Goal: Find specific page/section: Locate a particular part of the current website

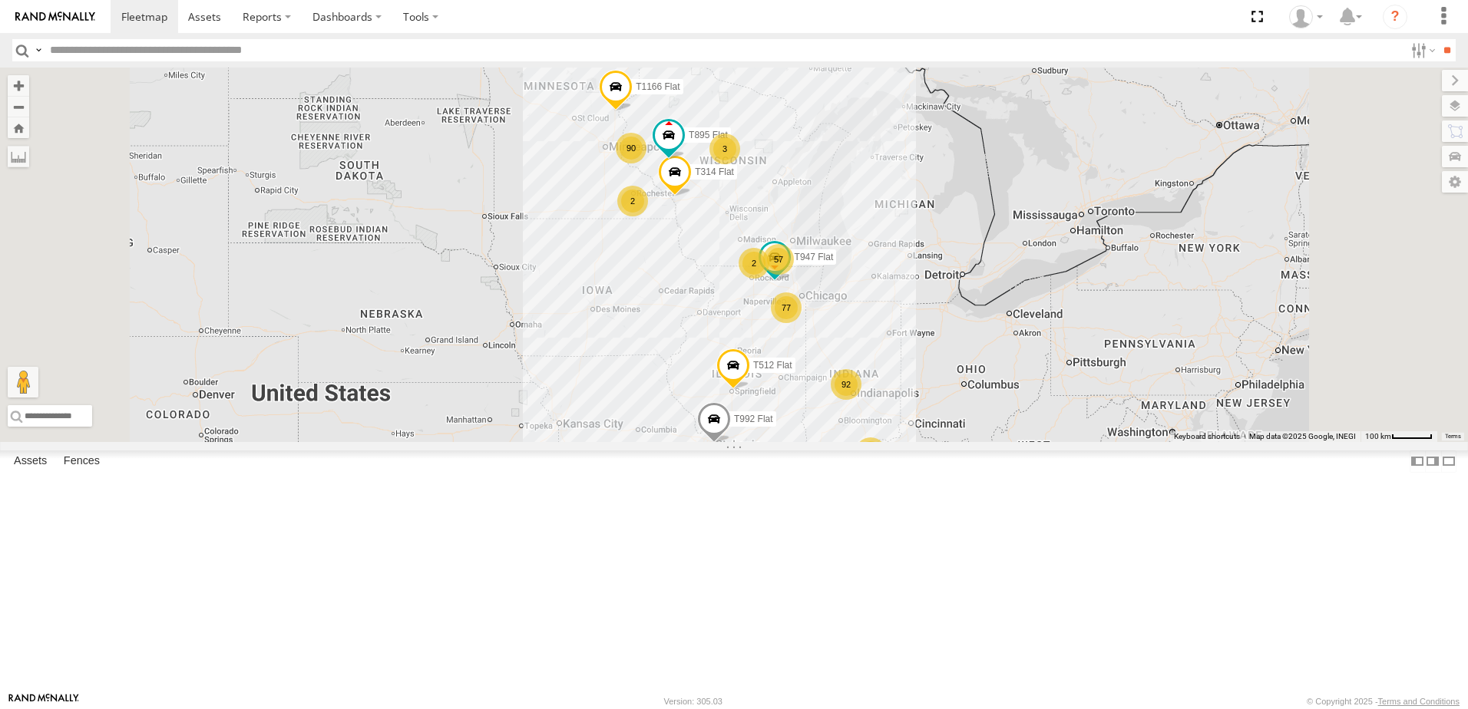
click at [113, 47] on input "text" at bounding box center [724, 50] width 1360 height 22
type input "*****"
click at [1438, 39] on input "**" at bounding box center [1447, 50] width 18 height 22
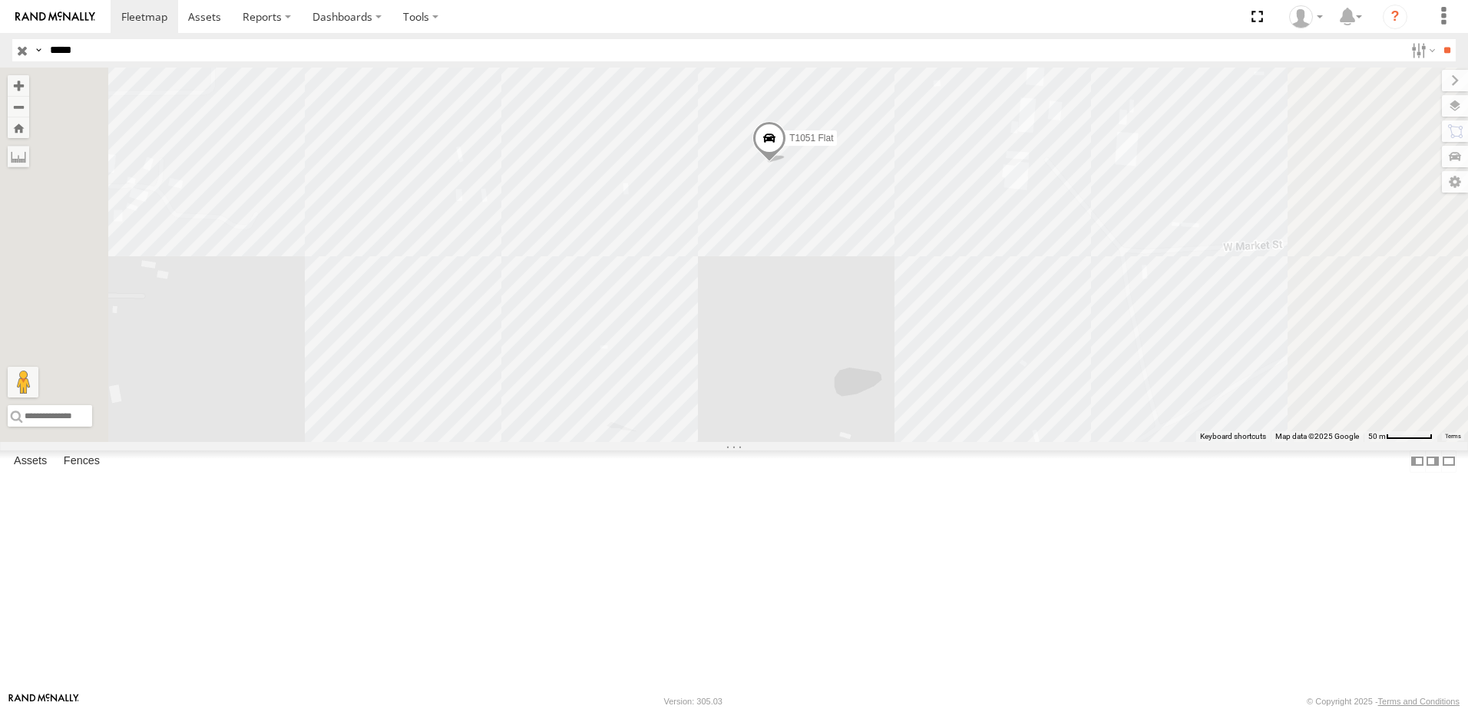
drag, startPoint x: 1085, startPoint y: 394, endPoint x: 1065, endPoint y: 506, distance: 113.7
click at [1065, 442] on div "T1051 Flat" at bounding box center [734, 255] width 1468 height 375
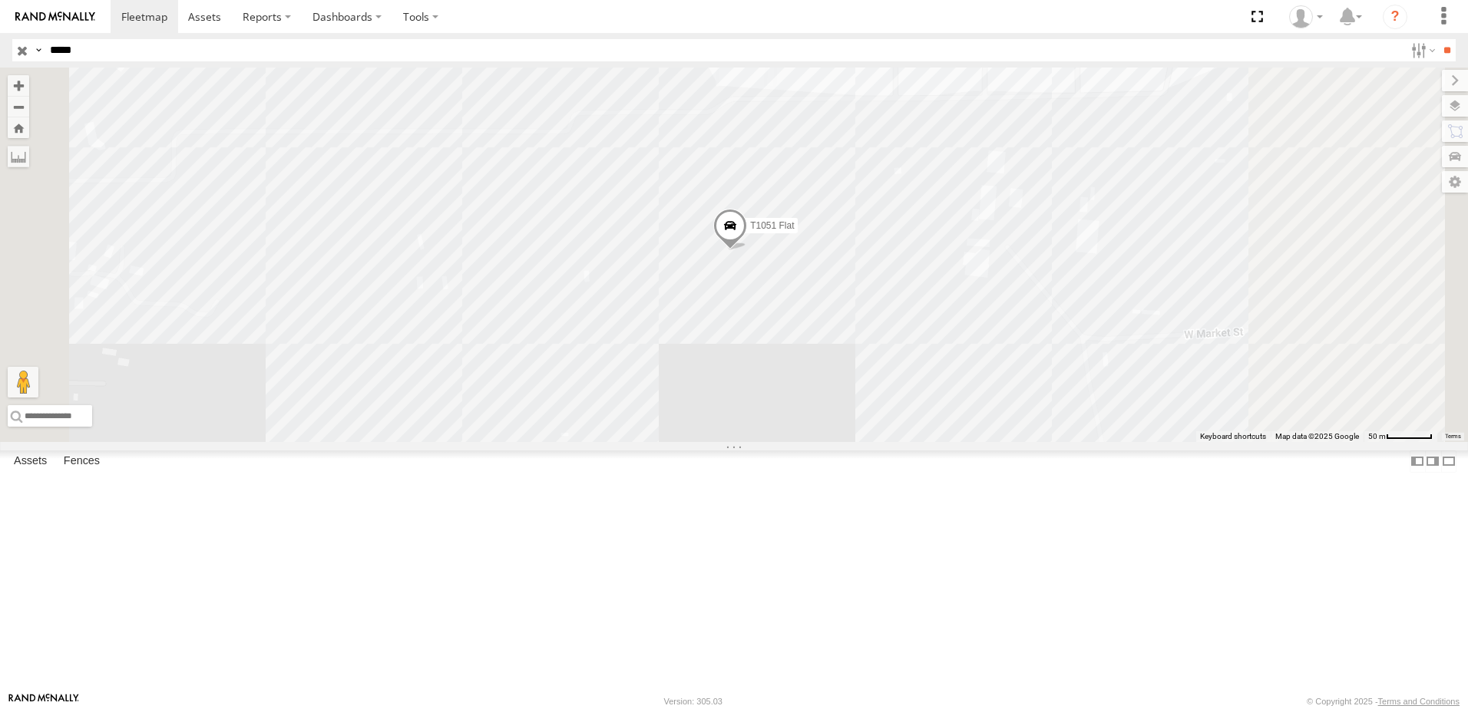
drag, startPoint x: 1129, startPoint y: 335, endPoint x: 1082, endPoint y: 433, distance: 108.1
click at [1082, 433] on div "T1051 Flat" at bounding box center [734, 255] width 1468 height 375
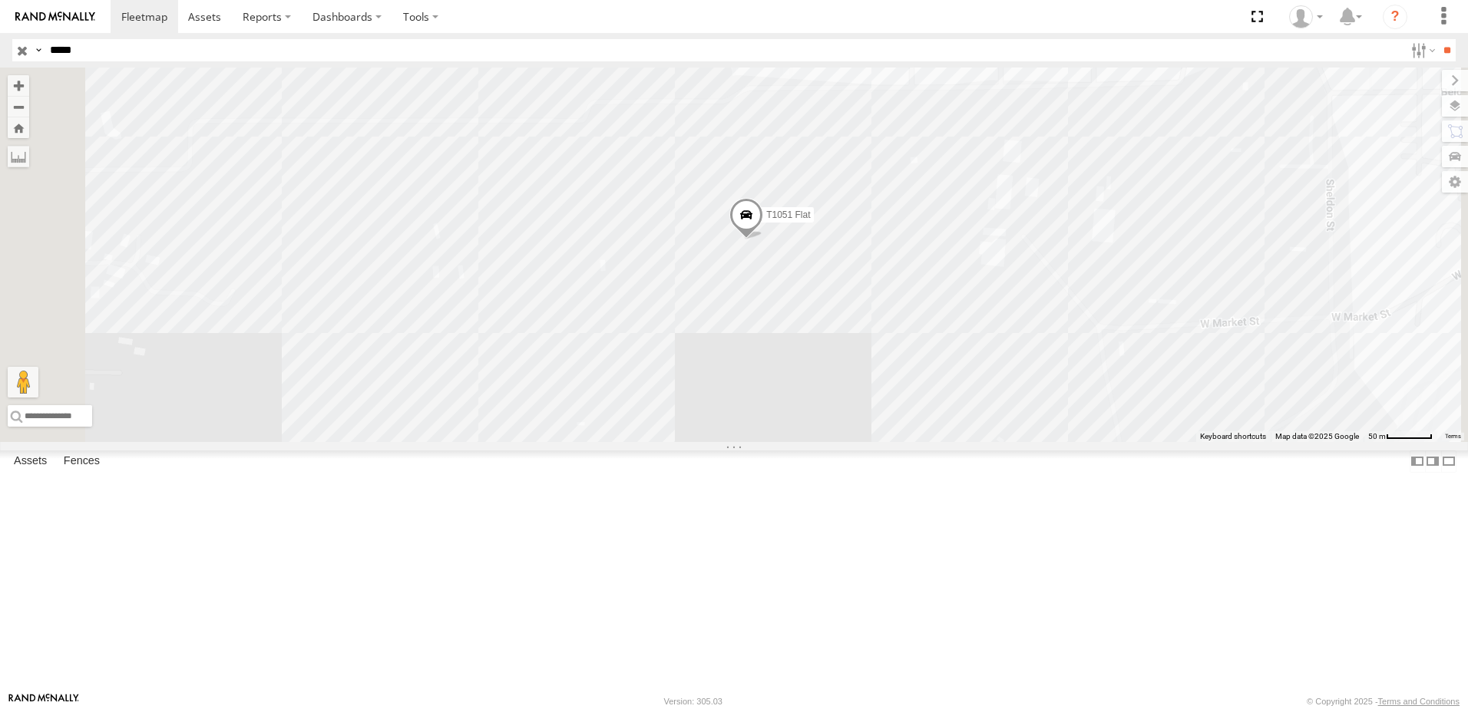
drag, startPoint x: 1298, startPoint y: 481, endPoint x: 1219, endPoint y: 444, distance: 87.5
click at [1219, 442] on div "T1051 Flat" at bounding box center [734, 255] width 1468 height 375
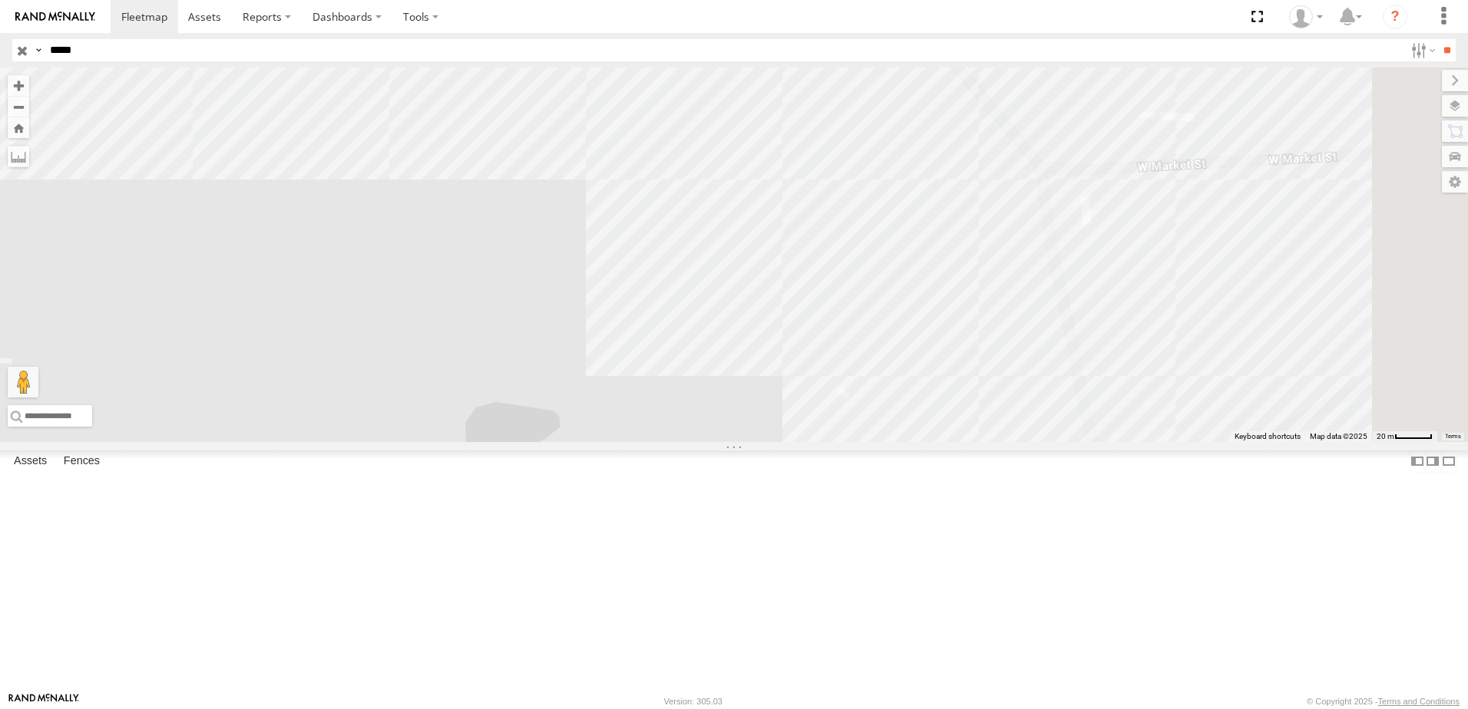
drag, startPoint x: 1233, startPoint y: 231, endPoint x: 1209, endPoint y: 374, distance: 144.9
click at [1209, 374] on div "T1051 Flat" at bounding box center [734, 255] width 1468 height 375
